Goal: Contribute content: Contribute content

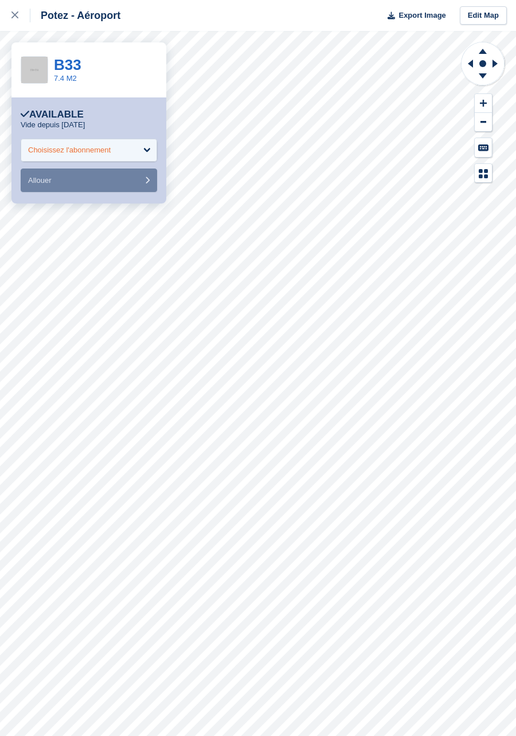
click at [147, 147] on div "Choisissez l'abonnement" at bounding box center [89, 150] width 136 height 23
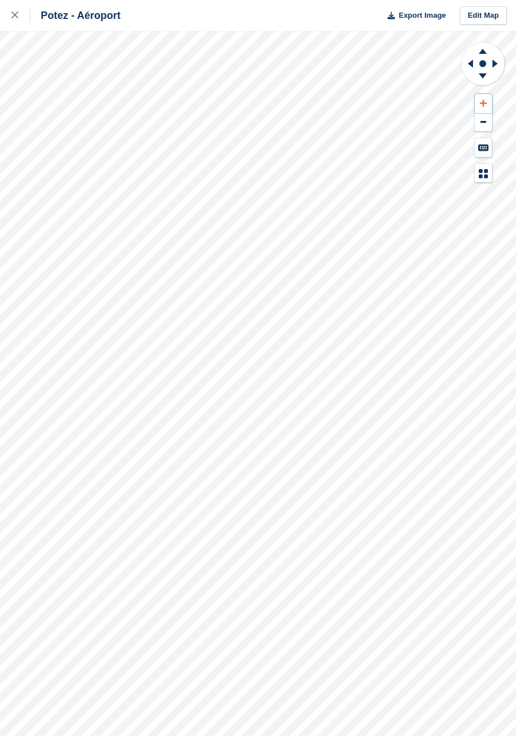
click at [483, 101] on icon at bounding box center [483, 103] width 7 height 7
click at [488, 151] on icon at bounding box center [483, 147] width 10 height 7
click at [481, 177] on icon at bounding box center [481, 176] width 4 height 4
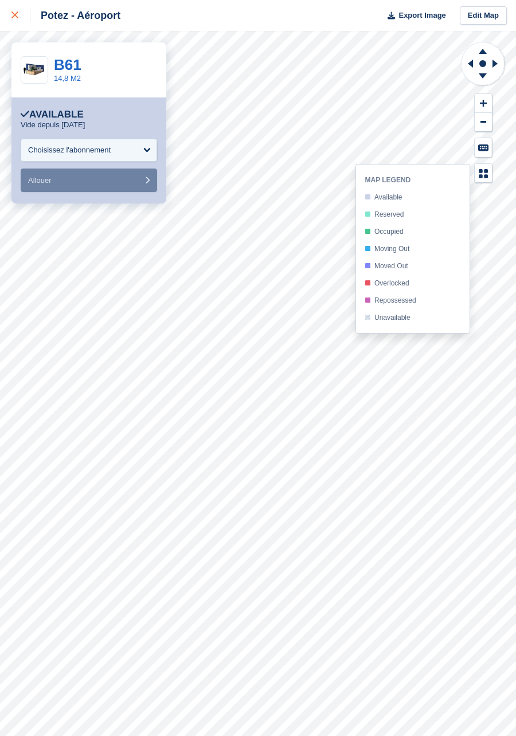
click at [13, 13] on icon at bounding box center [14, 14] width 7 height 7
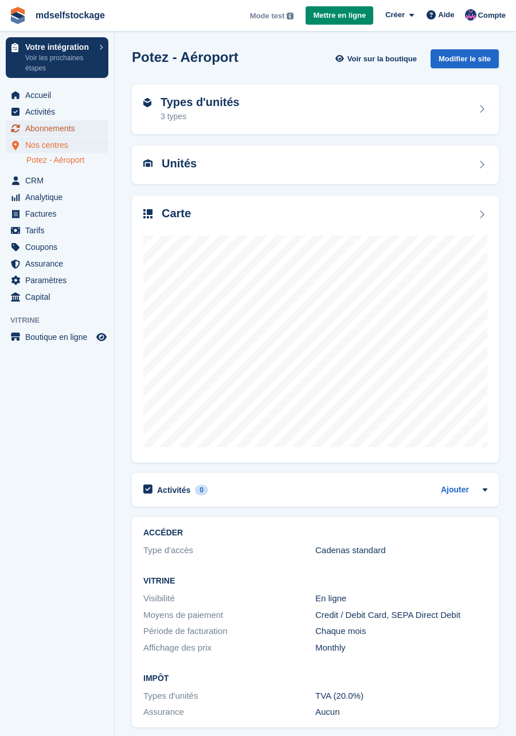
click at [64, 131] on span "Abonnements" at bounding box center [59, 128] width 69 height 16
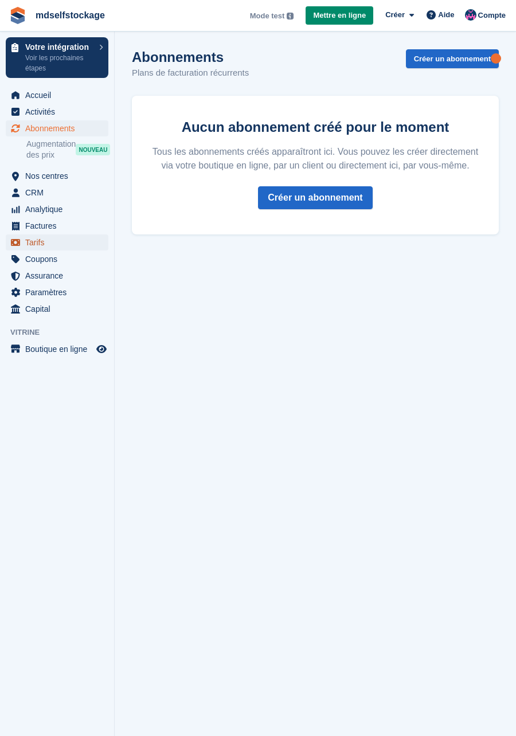
click at [44, 241] on span "Tarifs" at bounding box center [59, 242] width 69 height 16
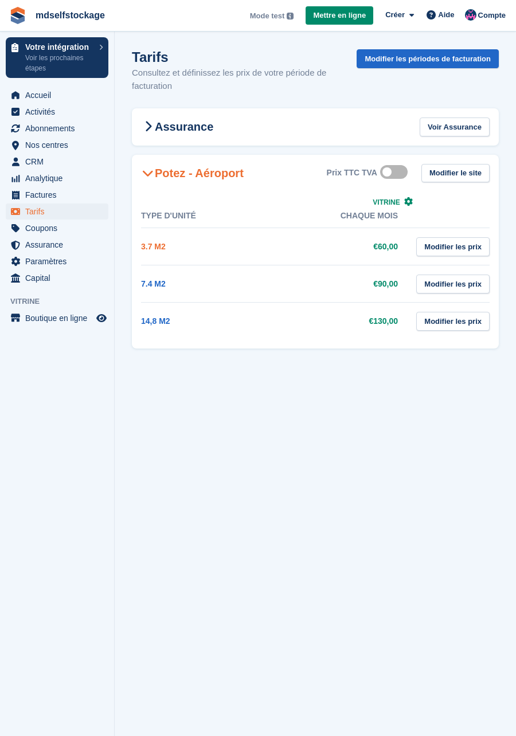
click at [156, 247] on link "3.7 M2" at bounding box center [153, 246] width 25 height 9
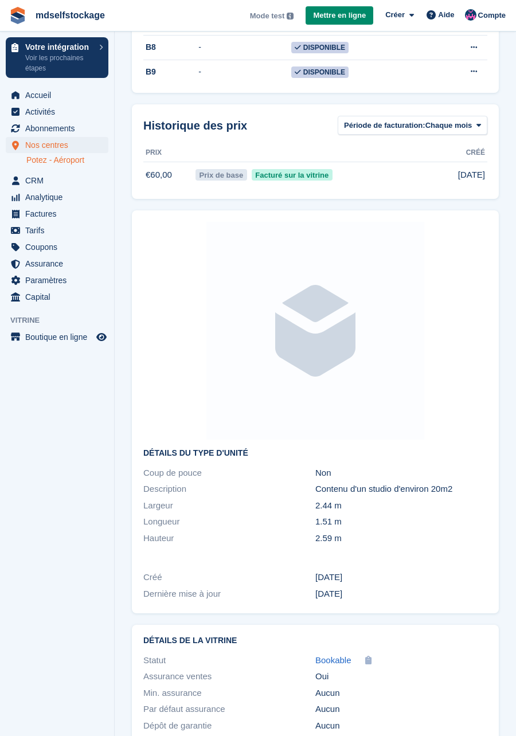
scroll to position [917, 0]
click at [38, 176] on span "CRM" at bounding box center [59, 181] width 69 height 16
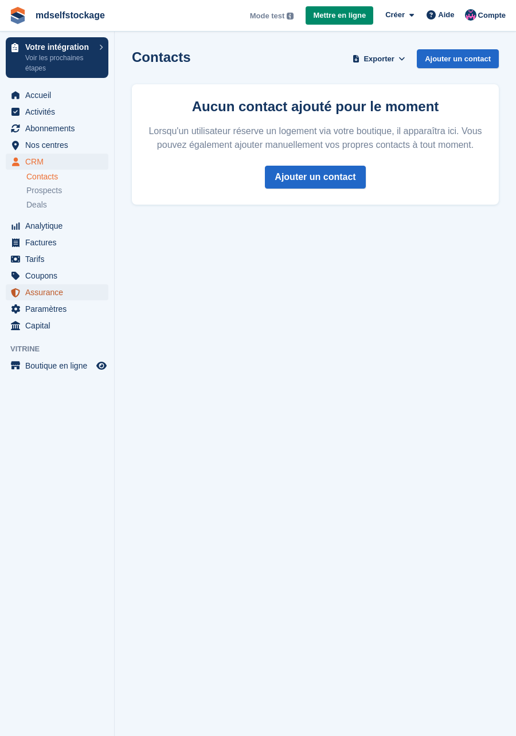
click at [45, 291] on span "Assurance" at bounding box center [59, 292] width 69 height 16
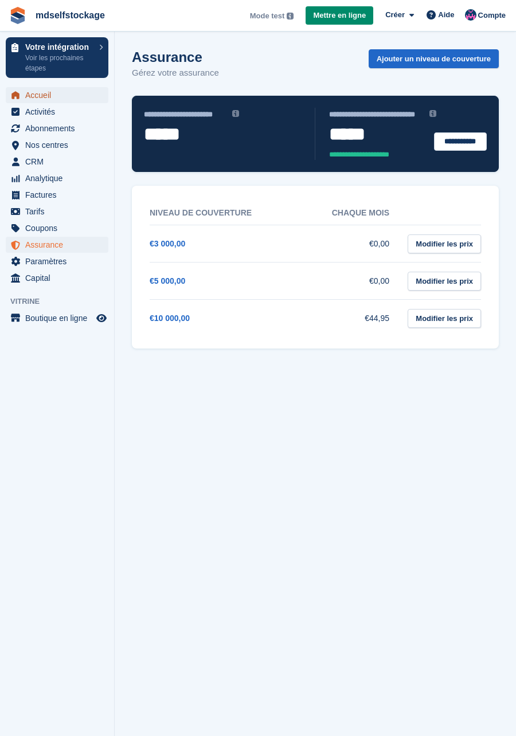
click at [33, 94] on span "Accueil" at bounding box center [59, 95] width 69 height 16
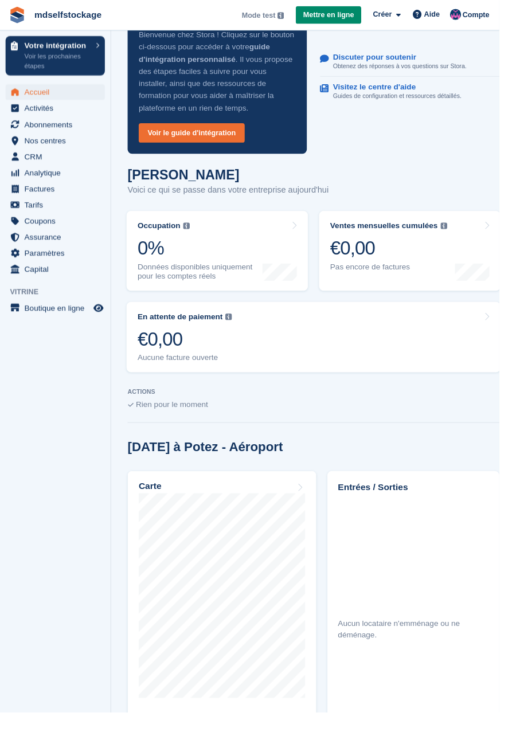
scroll to position [48, 0]
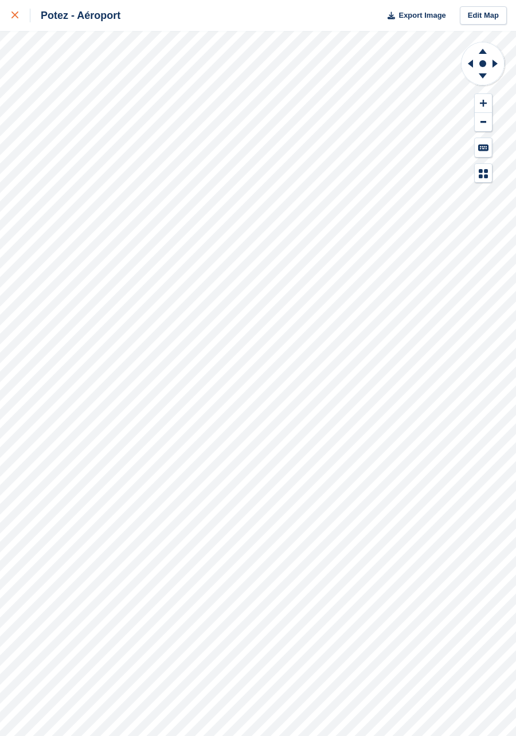
click at [15, 15] on icon at bounding box center [14, 14] width 7 height 7
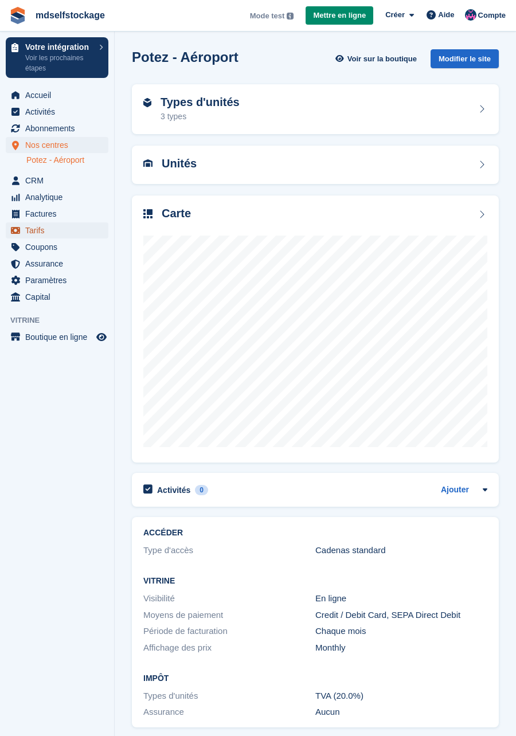
click at [29, 228] on span "Tarifs" at bounding box center [59, 230] width 69 height 16
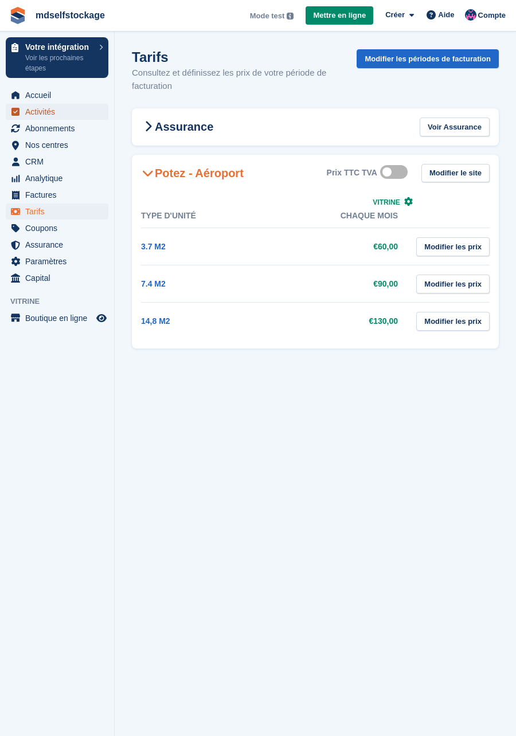
click at [45, 115] on span "Activités" at bounding box center [59, 112] width 69 height 16
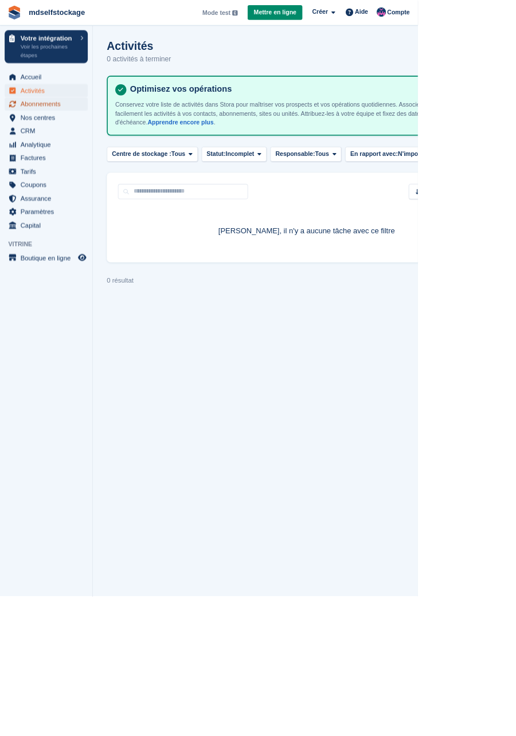
click at [58, 130] on span "Abonnements" at bounding box center [59, 128] width 69 height 16
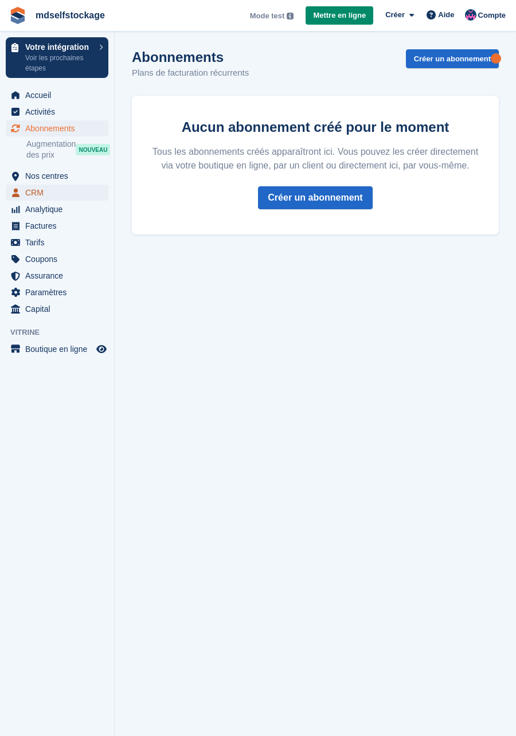
click at [36, 192] on span "CRM" at bounding box center [59, 193] width 69 height 16
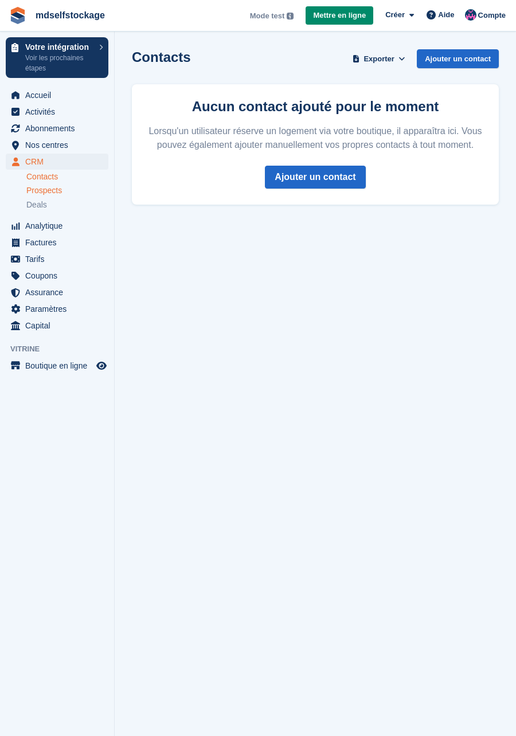
click at [56, 193] on span "Prospects" at bounding box center [44, 190] width 36 height 11
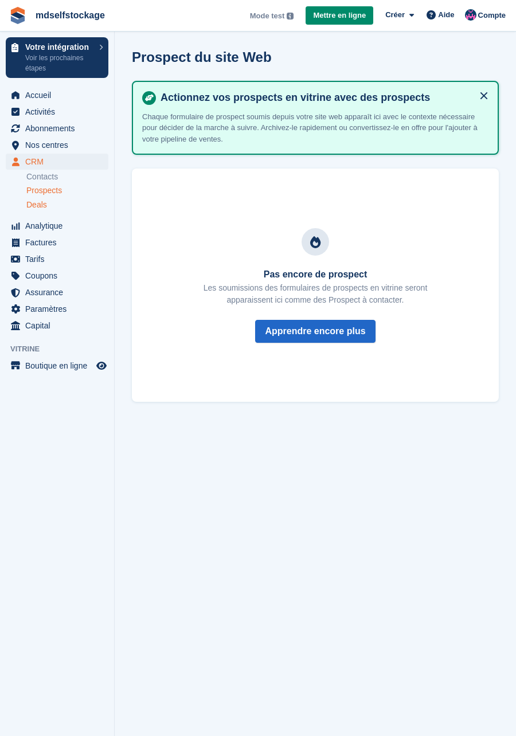
click at [50, 205] on div "Deals" at bounding box center [67, 204] width 82 height 11
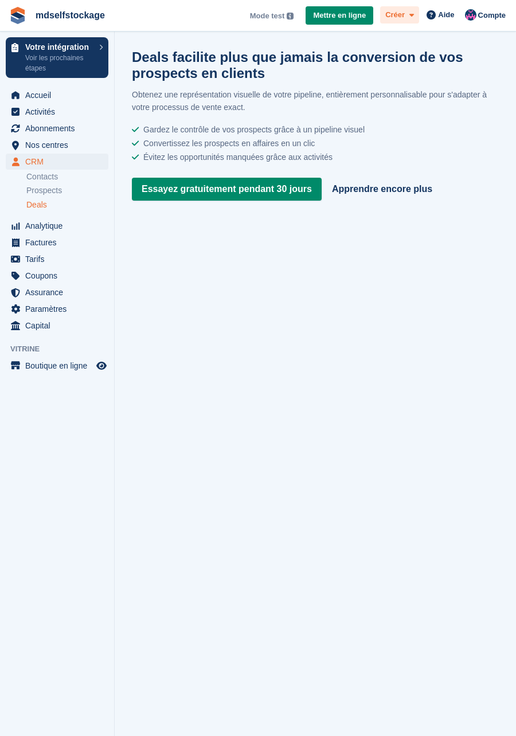
click at [390, 7] on div "Créer" at bounding box center [399, 15] width 39 height 18
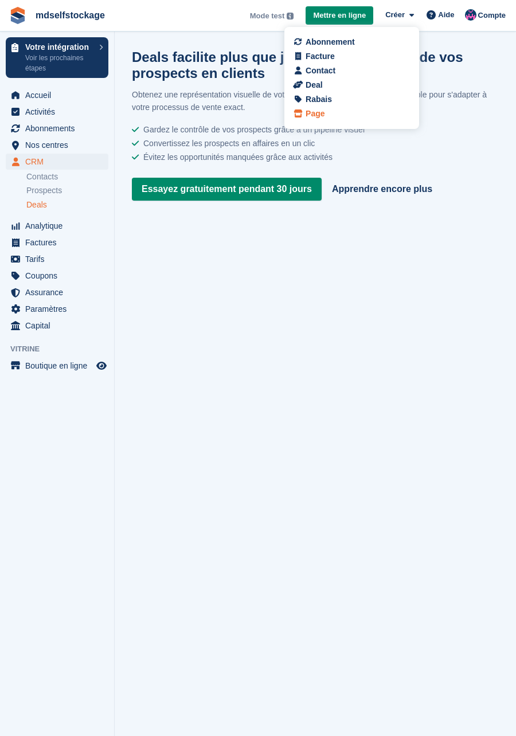
click at [318, 117] on div "Page" at bounding box center [315, 114] width 19 height 12
